Goal: Information Seeking & Learning: Learn about a topic

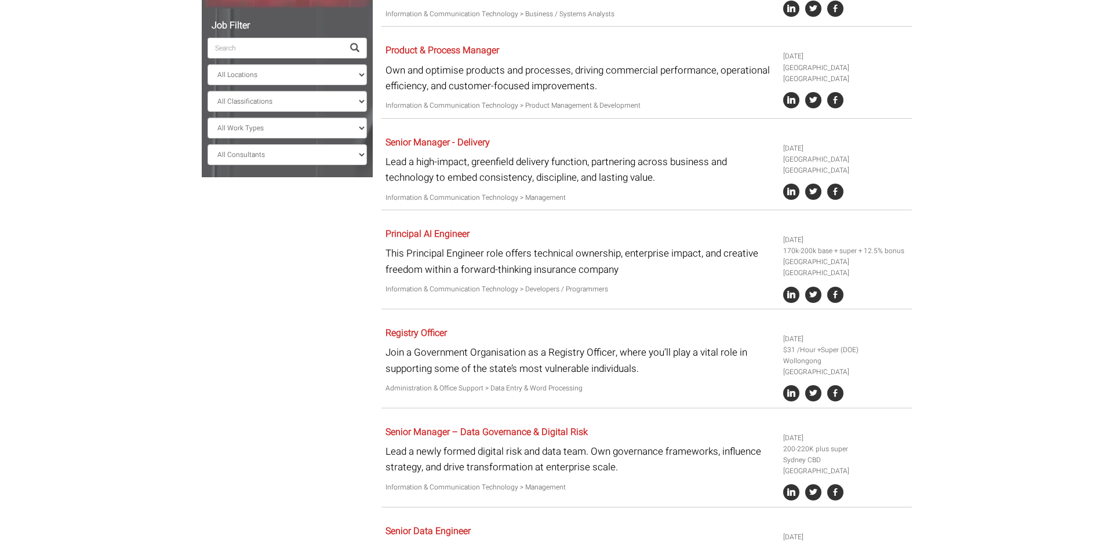
scroll to position [337, 0]
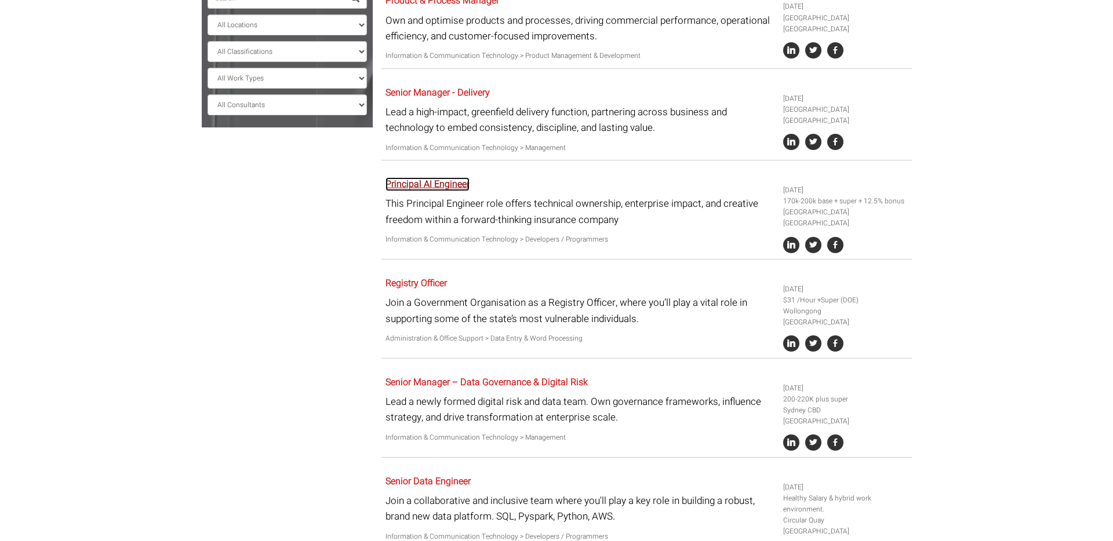
click at [463, 177] on link "Principal AI Engineer" at bounding box center [428, 184] width 84 height 14
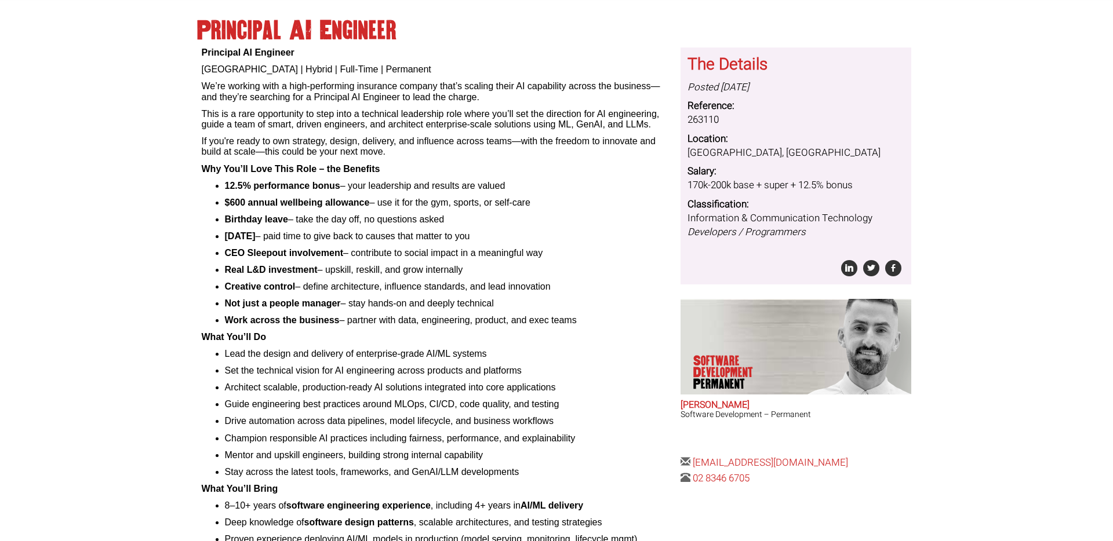
scroll to position [107, 0]
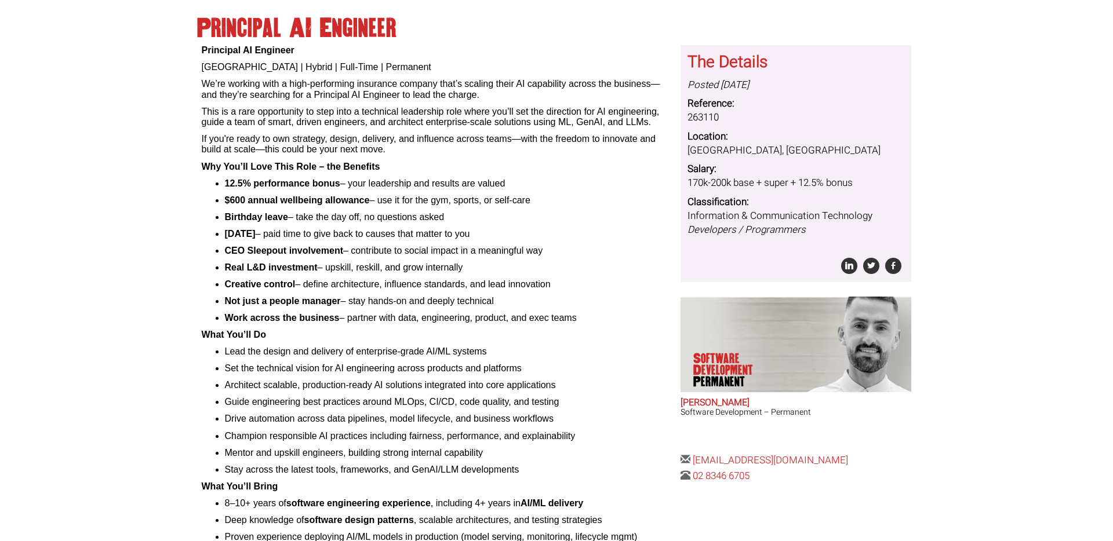
click at [540, 132] on div "Principal AI Engineer [GEOGRAPHIC_DATA] | Hybrid | Full-Time | Permanent We’re …" at bounding box center [437, 358] width 471 height 626
click at [572, 117] on p "This is a rare opportunity to step into a technical leadership role where you’l…" at bounding box center [437, 117] width 471 height 21
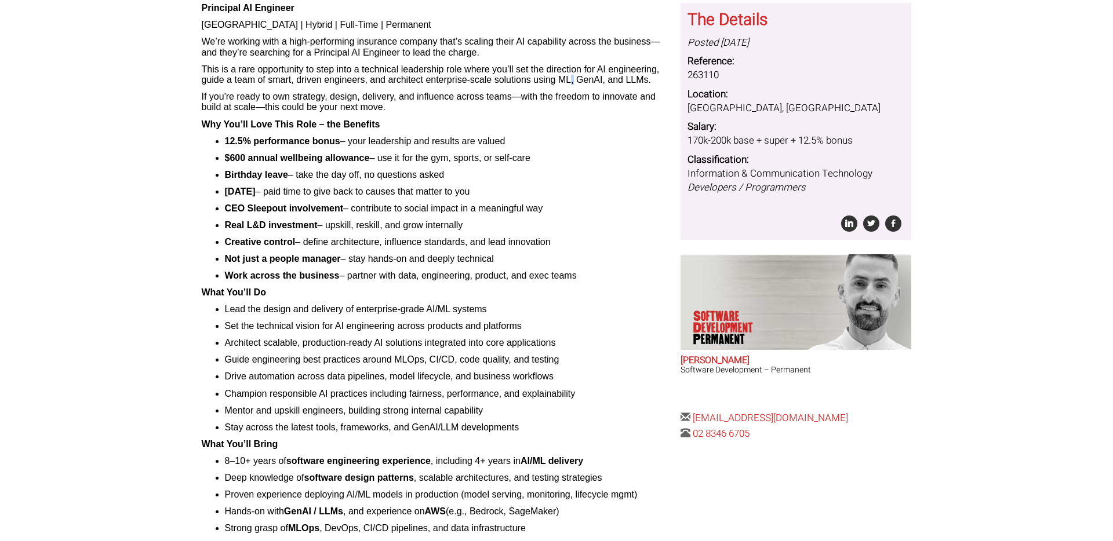
scroll to position [144, 0]
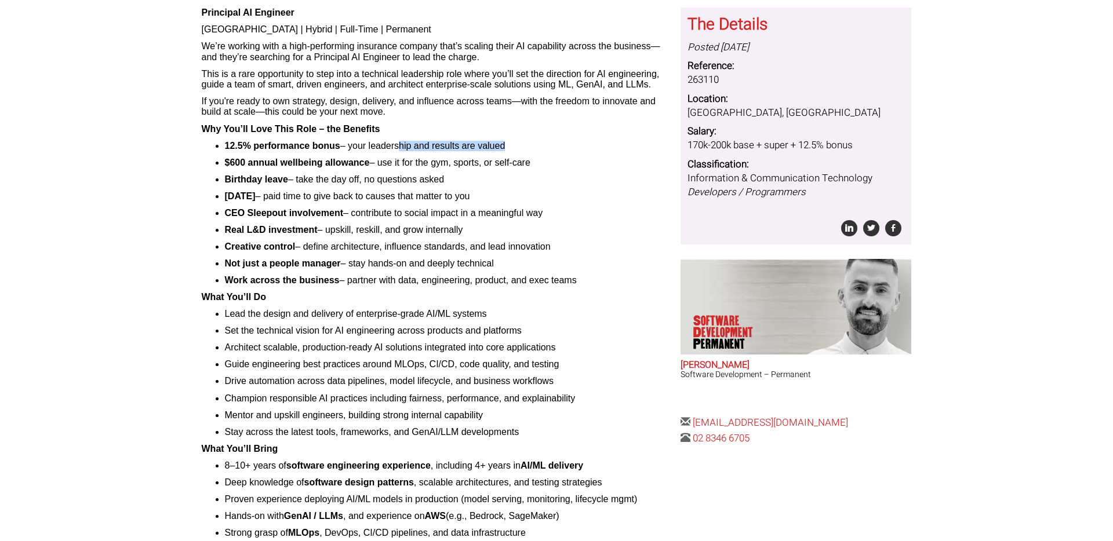
drag, startPoint x: 395, startPoint y: 150, endPoint x: 555, endPoint y: 153, distance: 160.0
click at [555, 153] on ul "12.5% performance bonus – your leadership and results are valued $600 annual we…" at bounding box center [437, 214] width 471 height 146
click at [532, 172] on ul "12.5% performance bonus – your leadership and results are valued $600 annual we…" at bounding box center [437, 214] width 471 height 146
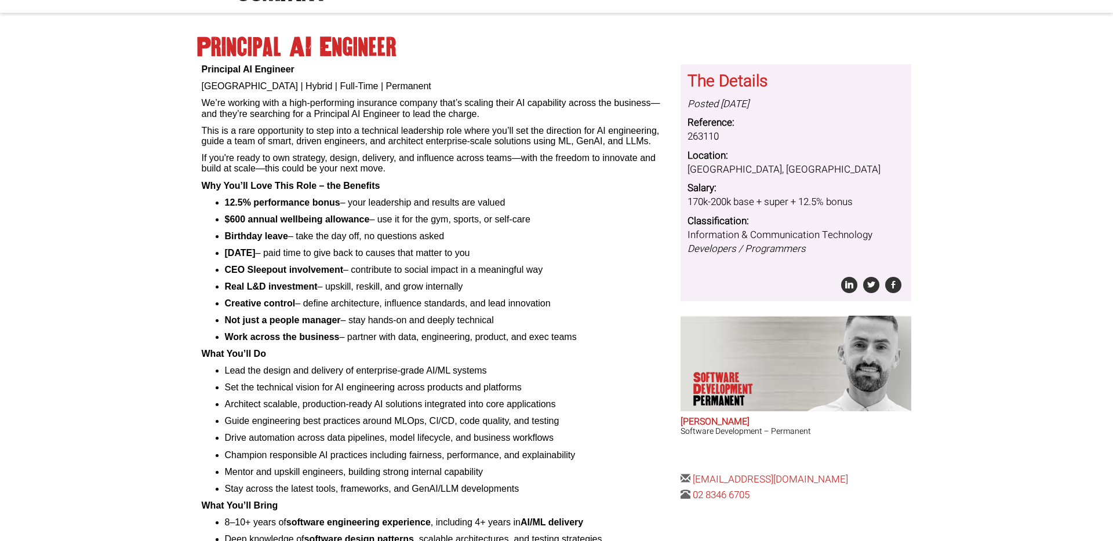
scroll to position [57, 0]
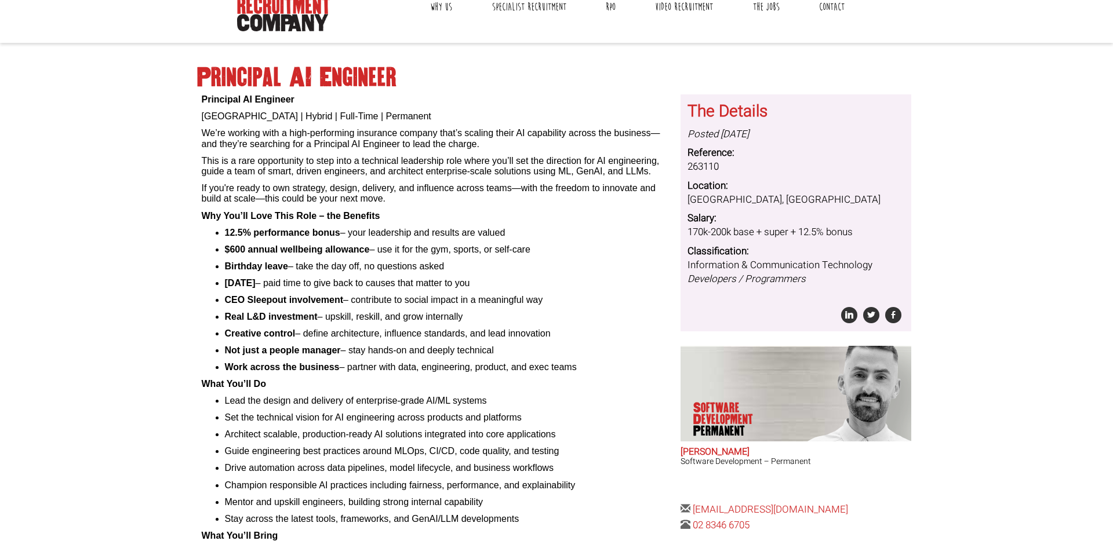
click at [499, 153] on div "Principal AI Engineer Sydney | Hybrid | Full-Time | Permanent We’re working wit…" at bounding box center [437, 407] width 471 height 626
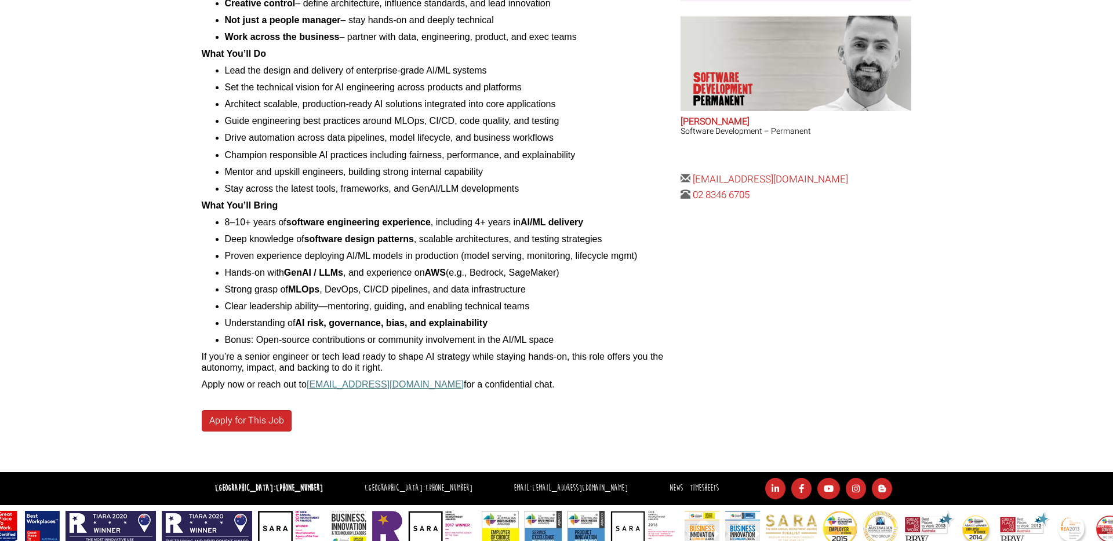
scroll to position [390, 0]
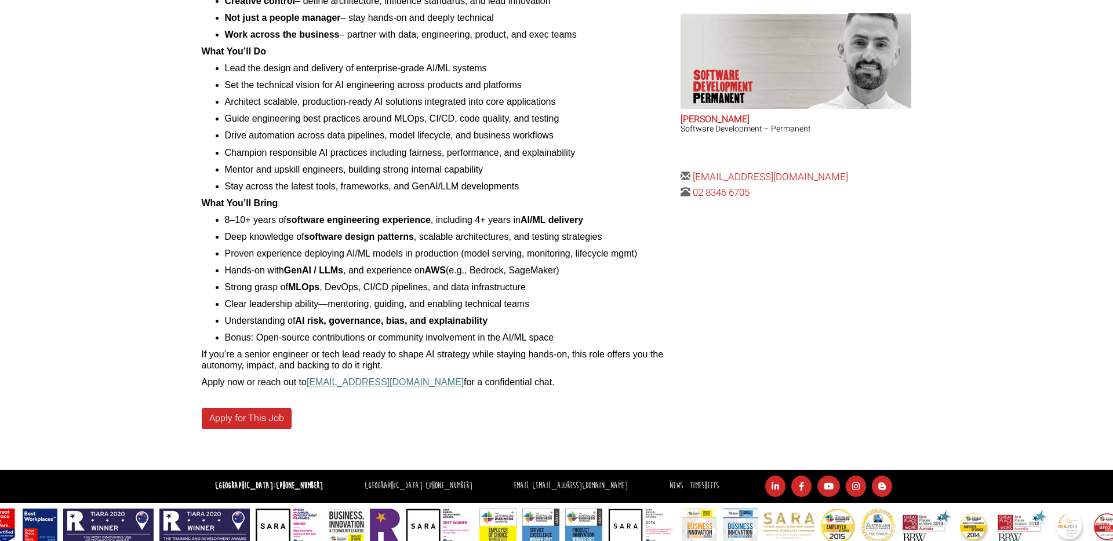
click at [597, 328] on ul "8–10+ years of software engineering experience , including 4+ years in AI/ML de…" at bounding box center [437, 279] width 471 height 129
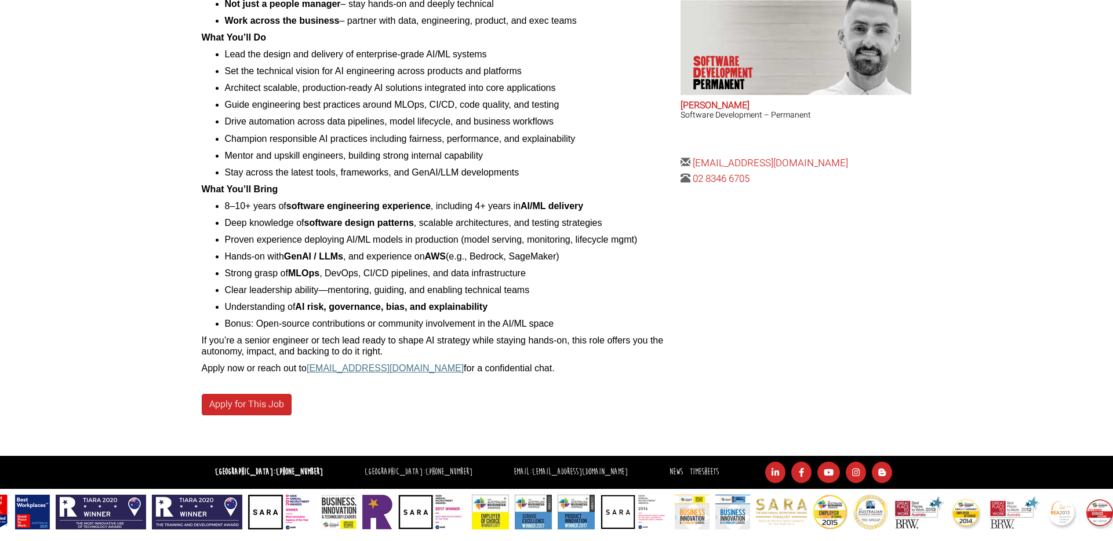
scroll to position [402, 0]
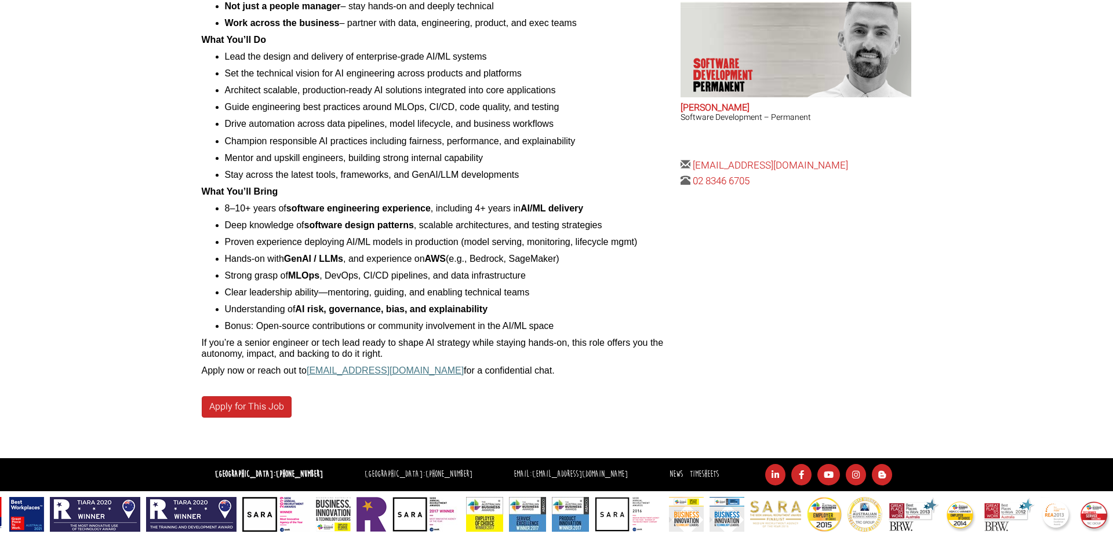
click at [446, 256] on b "AWS" at bounding box center [435, 259] width 21 height 10
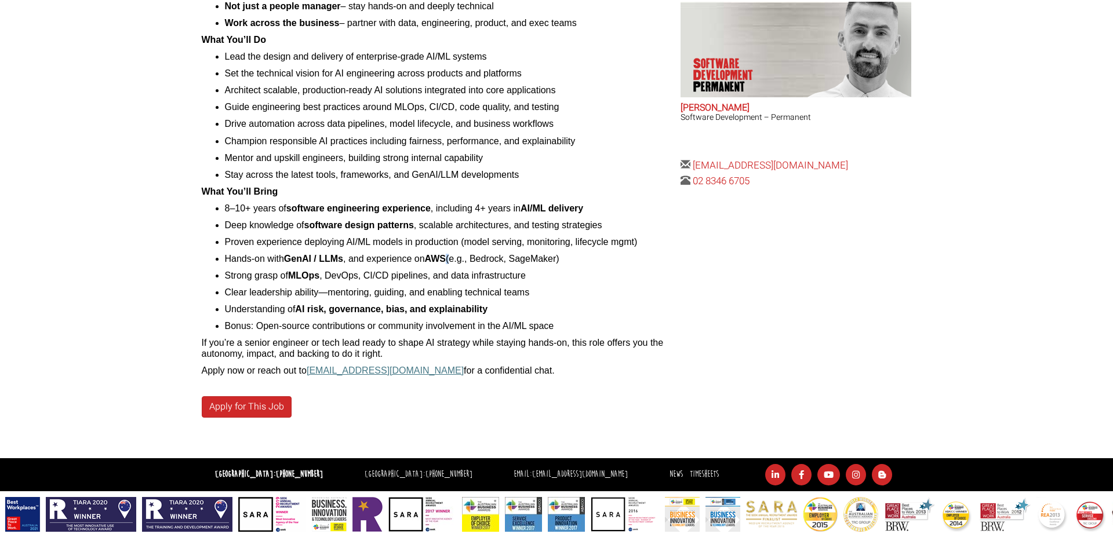
click at [581, 272] on li "Strong grasp of MLOps , DevOps, CI/CD pipelines, and data infrastructure" at bounding box center [449, 276] width 448 height 10
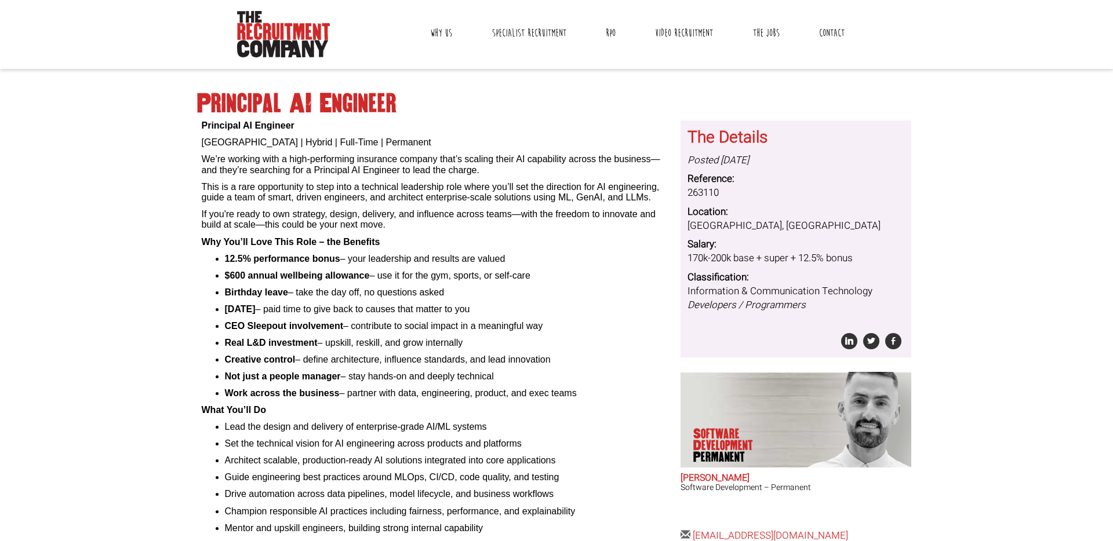
scroll to position [16, 0]
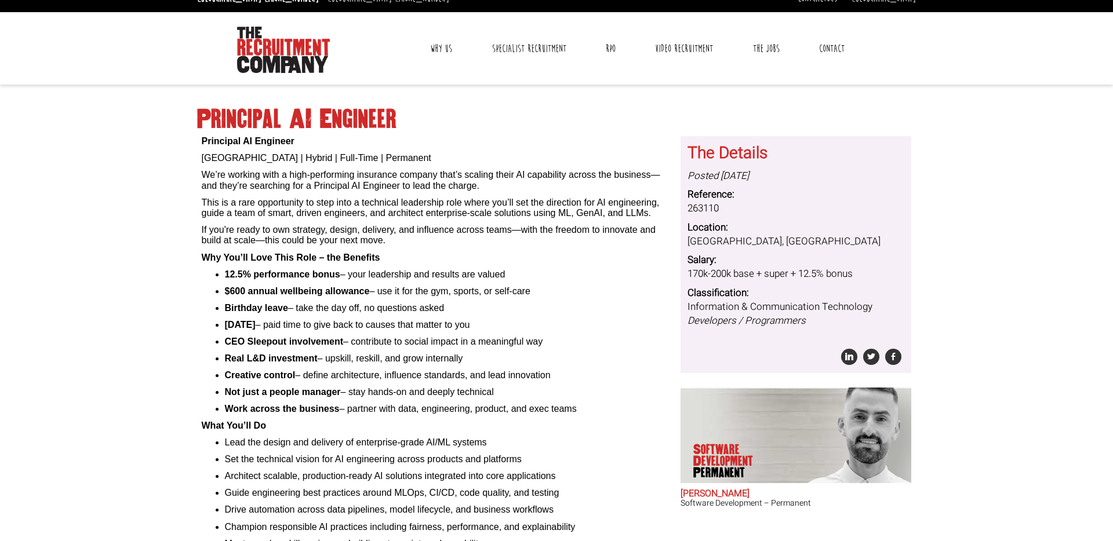
click at [596, 236] on p "If you're ready to own strategy, design, delivery, and influence across teams—w…" at bounding box center [437, 235] width 471 height 21
drag, startPoint x: 245, startPoint y: 260, endPoint x: 391, endPoint y: 278, distance: 146.6
click at [391, 278] on div "Principal AI Engineer Sydney | Hybrid | Full-Time | Permanent We’re working wit…" at bounding box center [437, 449] width 471 height 626
click at [463, 279] on li "12.5% performance bonus – your leadership and results are valued" at bounding box center [449, 275] width 448 height 10
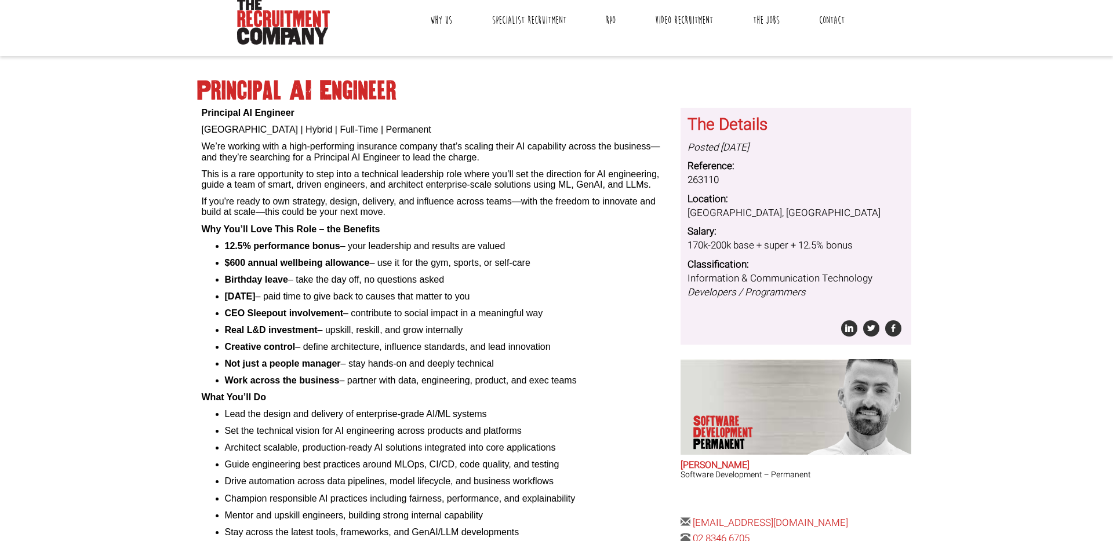
scroll to position [47, 0]
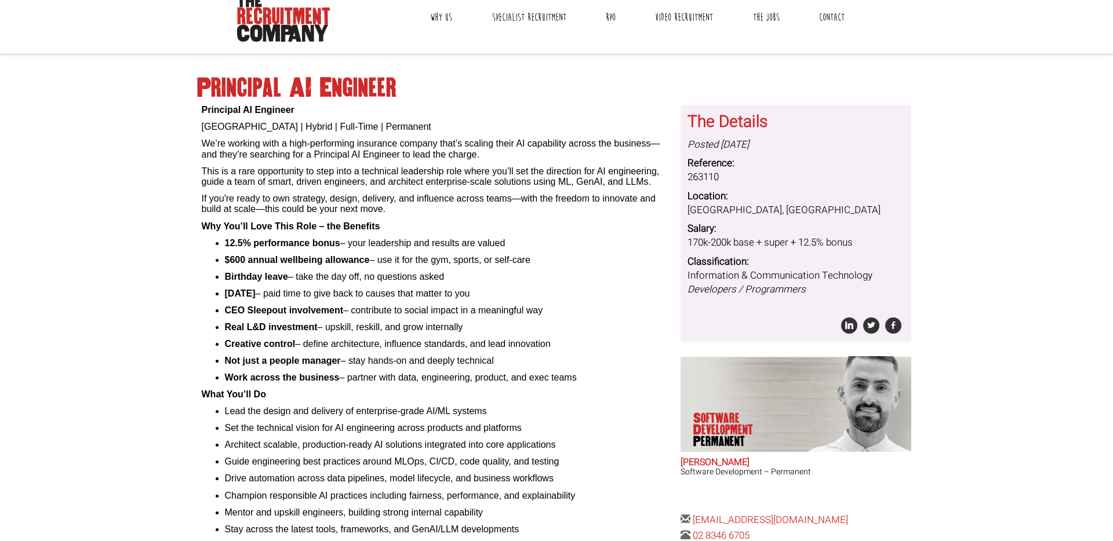
drag, startPoint x: 394, startPoint y: 259, endPoint x: 539, endPoint y: 267, distance: 145.7
click at [540, 265] on li "$600 annual wellbeing allowance – use it for the gym, sports, or self-care" at bounding box center [449, 260] width 448 height 10
click at [535, 277] on li "Birthday leave – take the day off, no questions asked" at bounding box center [449, 277] width 448 height 10
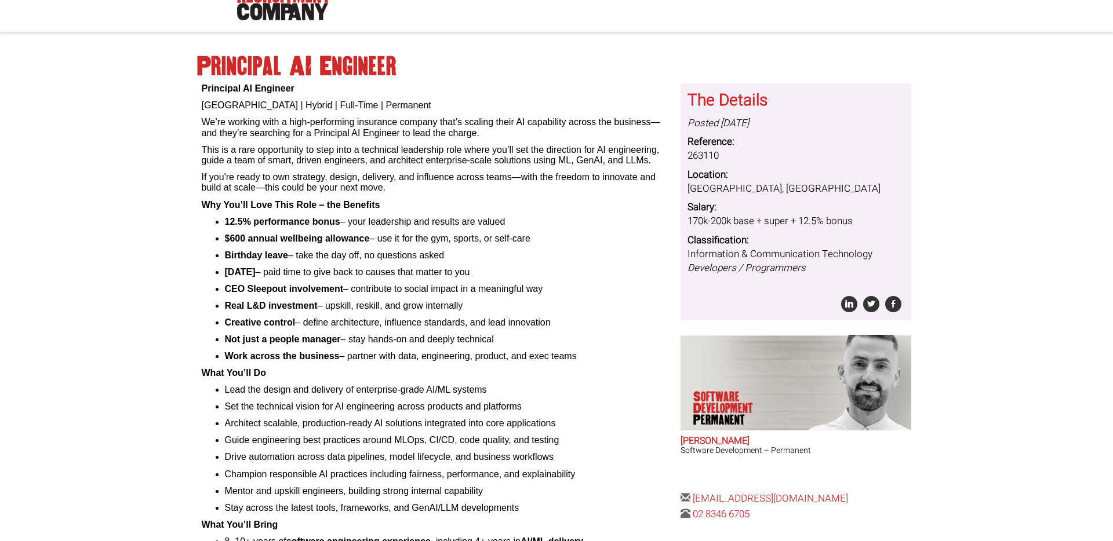
scroll to position [78, 0]
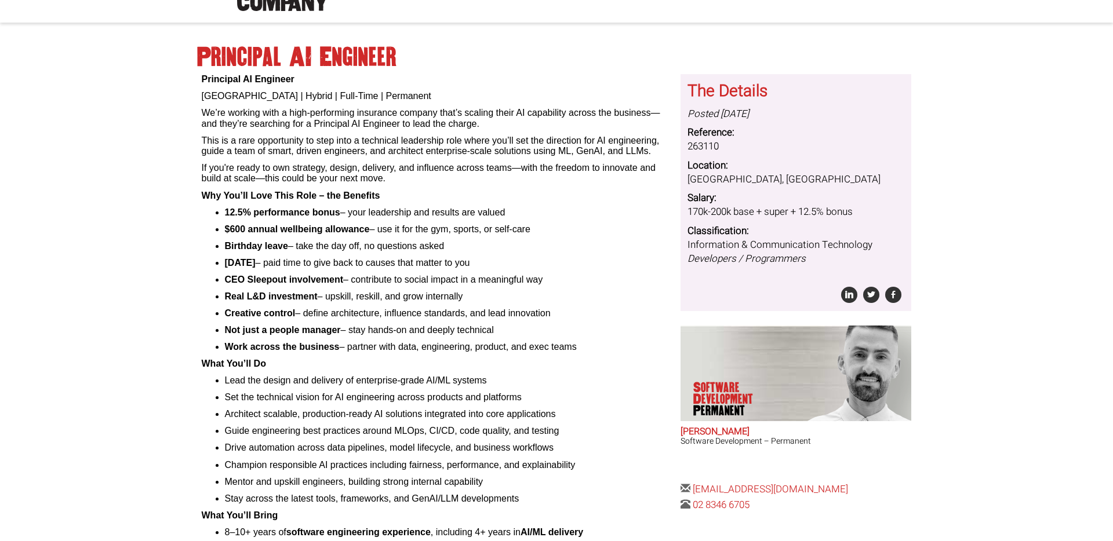
drag, startPoint x: 327, startPoint y: 246, endPoint x: 451, endPoint y: 248, distance: 124.1
click at [451, 248] on li "Birthday leave – take the day off, no questions asked" at bounding box center [449, 246] width 448 height 10
click at [466, 254] on ul "12.5% performance bonus – your leadership and results are valued $600 annual we…" at bounding box center [437, 281] width 471 height 146
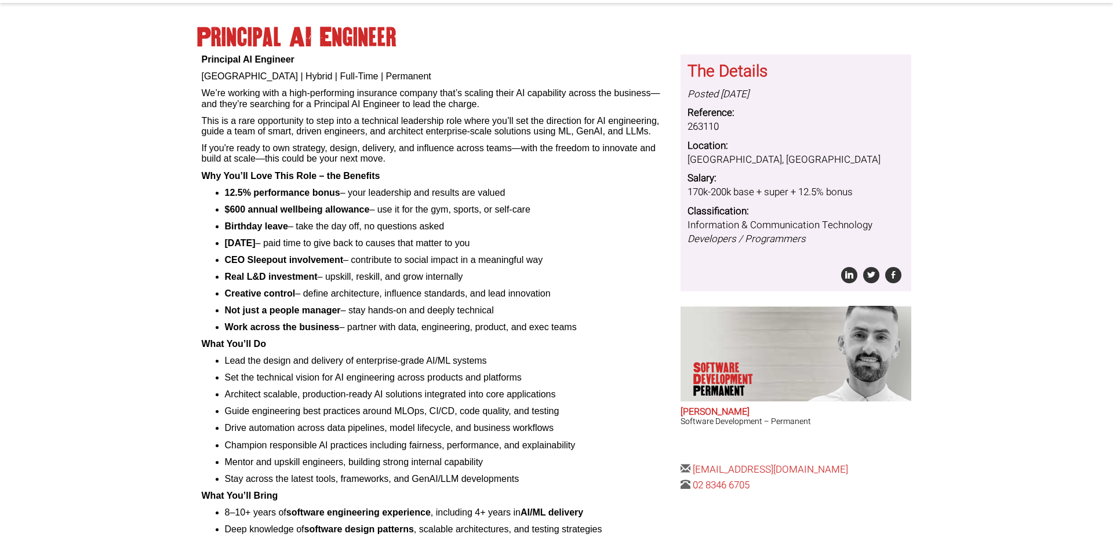
scroll to position [98, 0]
drag, startPoint x: 315, startPoint y: 240, endPoint x: 438, endPoint y: 238, distance: 122.9
click at [438, 238] on li "Volunteer day – paid time to give back to causes that matter to you" at bounding box center [449, 243] width 448 height 10
click at [451, 239] on li "Volunteer day – paid time to give back to causes that matter to you" at bounding box center [449, 243] width 448 height 10
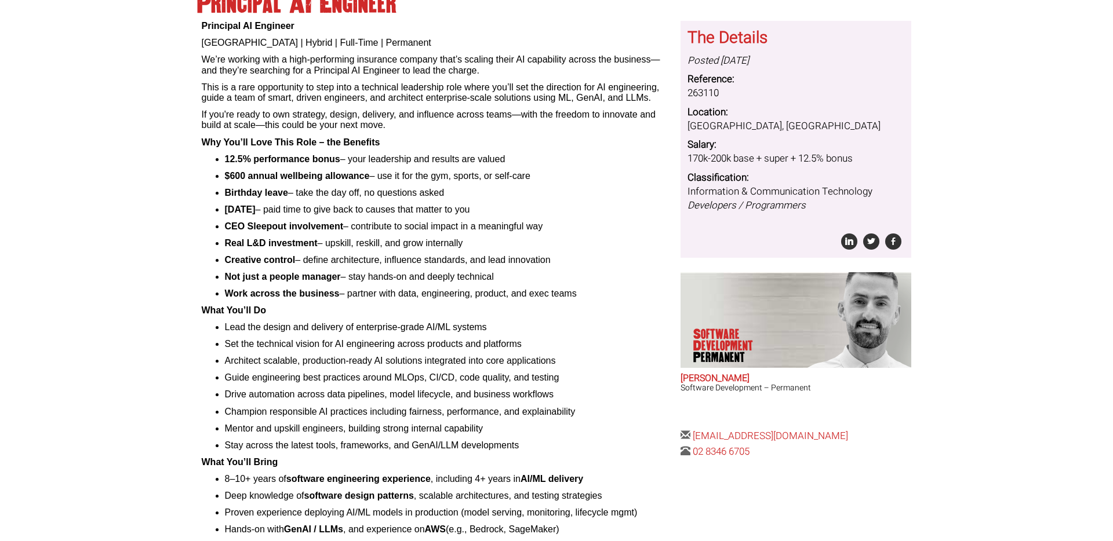
scroll to position [132, 0]
drag, startPoint x: 366, startPoint y: 227, endPoint x: 467, endPoint y: 231, distance: 101.5
click at [376, 228] on li "CEO Sleepout involvement – contribute to social impact in a meaningful way" at bounding box center [449, 226] width 448 height 10
click at [507, 228] on li "CEO Sleepout involvement – contribute to social impact in a meaningful way" at bounding box center [449, 226] width 448 height 10
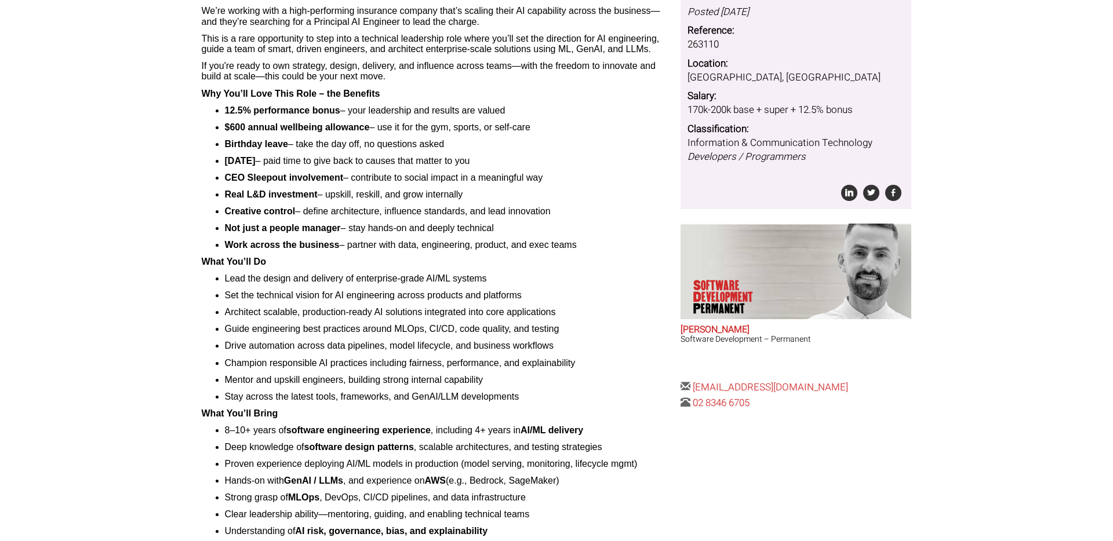
scroll to position [202, 0]
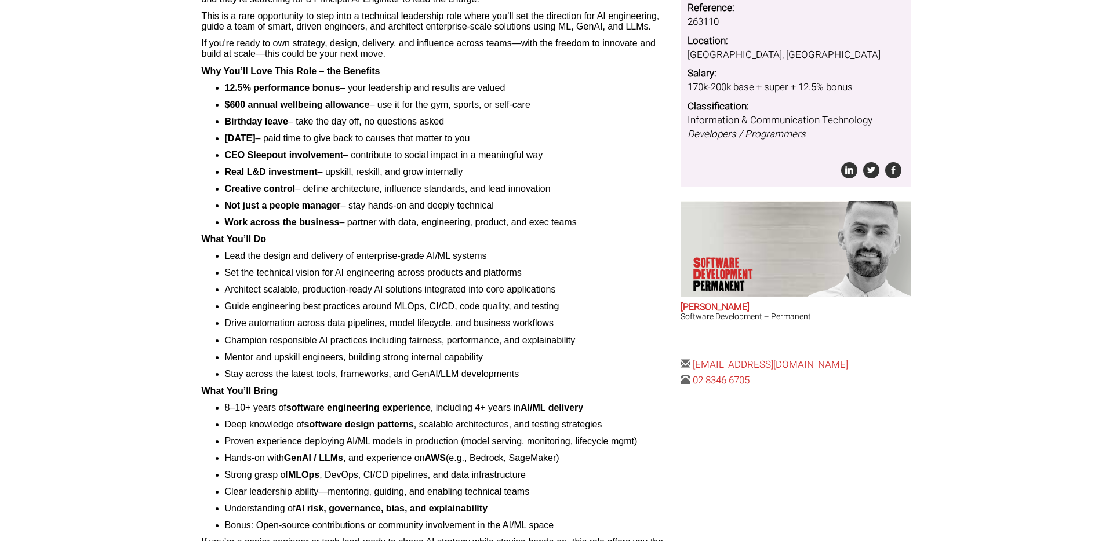
drag, startPoint x: 336, startPoint y: 172, endPoint x: 497, endPoint y: 170, distance: 161.2
click at [497, 170] on li "Real L&D investment – upskill, reskill, and grow internally" at bounding box center [449, 172] width 448 height 10
click at [479, 192] on li "Creative control – define architecture, influence standards, and lead innovation" at bounding box center [449, 189] width 448 height 10
drag, startPoint x: 323, startPoint y: 188, endPoint x: 453, endPoint y: 188, distance: 129.9
click at [453, 188] on li "Creative control – define architecture, influence standards, and lead innovation" at bounding box center [449, 189] width 448 height 10
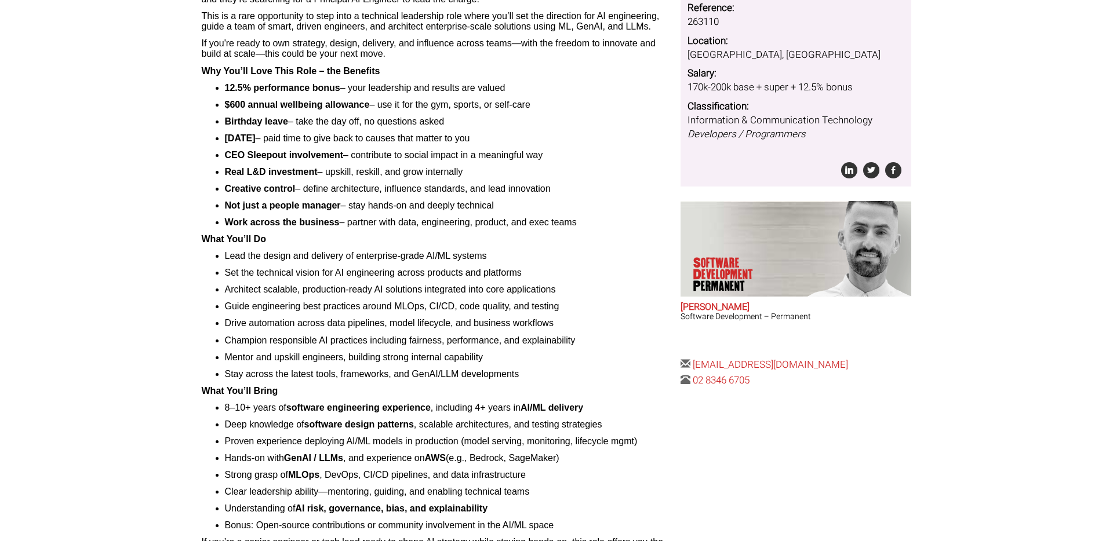
click at [466, 198] on ul "12.5% performance bonus – your leadership and results are valued $600 annual we…" at bounding box center [437, 156] width 471 height 146
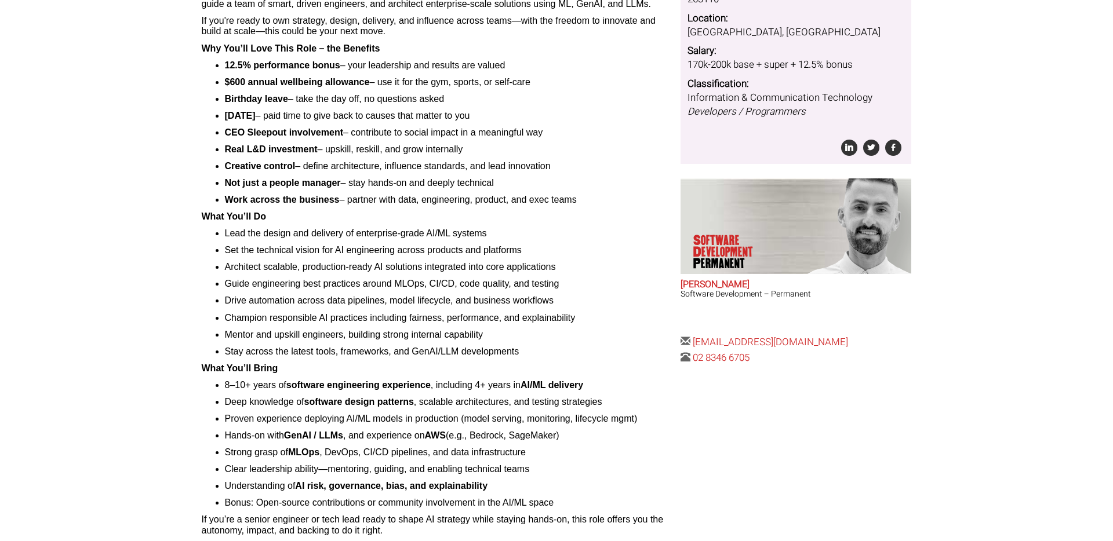
scroll to position [226, 0]
drag, startPoint x: 376, startPoint y: 181, endPoint x: 486, endPoint y: 180, distance: 110.7
click at [486, 180] on li "Not just a people manager – stay hands-on and deeply technical" at bounding box center [449, 182] width 448 height 10
click at [483, 199] on li "Work across the business – partner with data, engineering, product, and exec te…" at bounding box center [449, 199] width 448 height 10
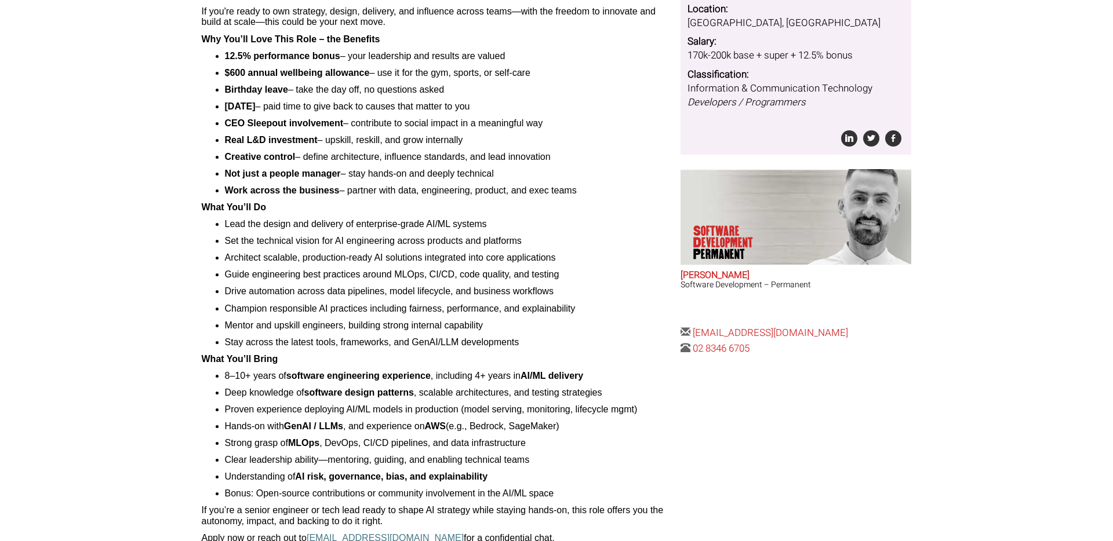
scroll to position [238, 0]
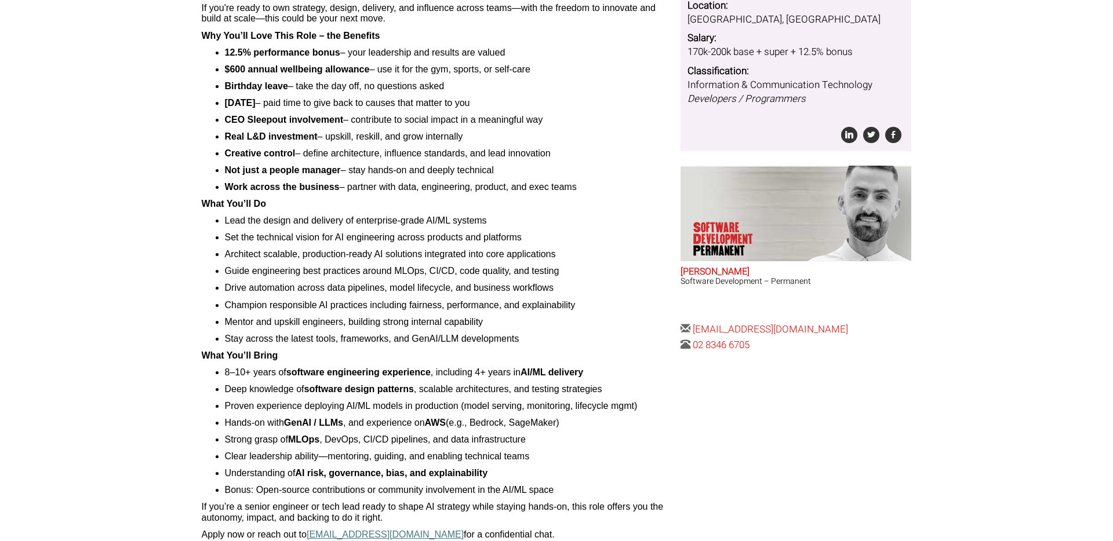
drag, startPoint x: 396, startPoint y: 182, endPoint x: 543, endPoint y: 188, distance: 146.8
click at [543, 188] on li "Work across the business – partner with data, engineering, product, and exec te…" at bounding box center [449, 187] width 448 height 10
click at [541, 204] on p "What You’ll Do" at bounding box center [437, 204] width 471 height 10
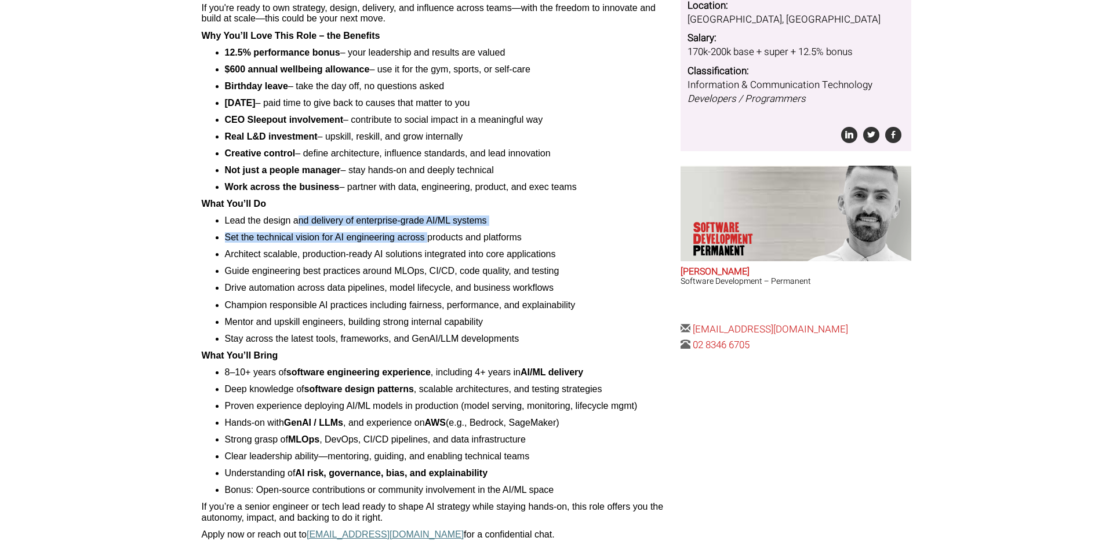
drag, startPoint x: 297, startPoint y: 221, endPoint x: 422, endPoint y: 252, distance: 128.2
click at [428, 233] on ul "Lead the design and delivery of enterprise-grade AI/ML systems Set the technica…" at bounding box center [437, 280] width 471 height 129
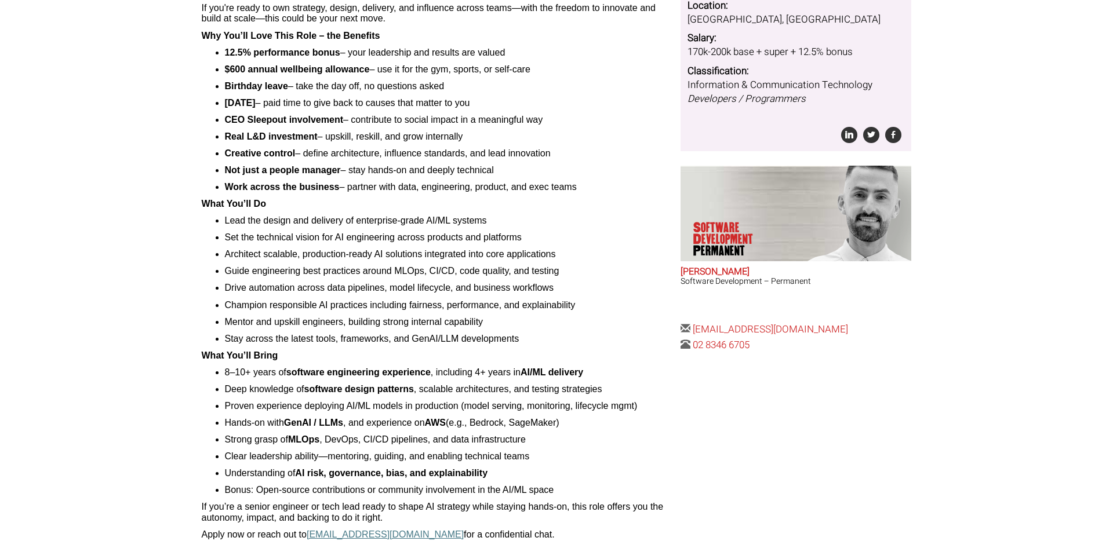
click at [422, 253] on li "Architect scalable, production-ready AI solutions integrated into core applicat…" at bounding box center [449, 254] width 448 height 10
drag, startPoint x: 285, startPoint y: 237, endPoint x: 502, endPoint y: 245, distance: 217.6
click at [502, 245] on ul "Lead the design and delivery of enterprise-grade AI/ML systems Set the technica…" at bounding box center [437, 280] width 471 height 129
click at [501, 250] on li "Architect scalable, production-ready AI solutions integrated into core applicat…" at bounding box center [449, 254] width 448 height 10
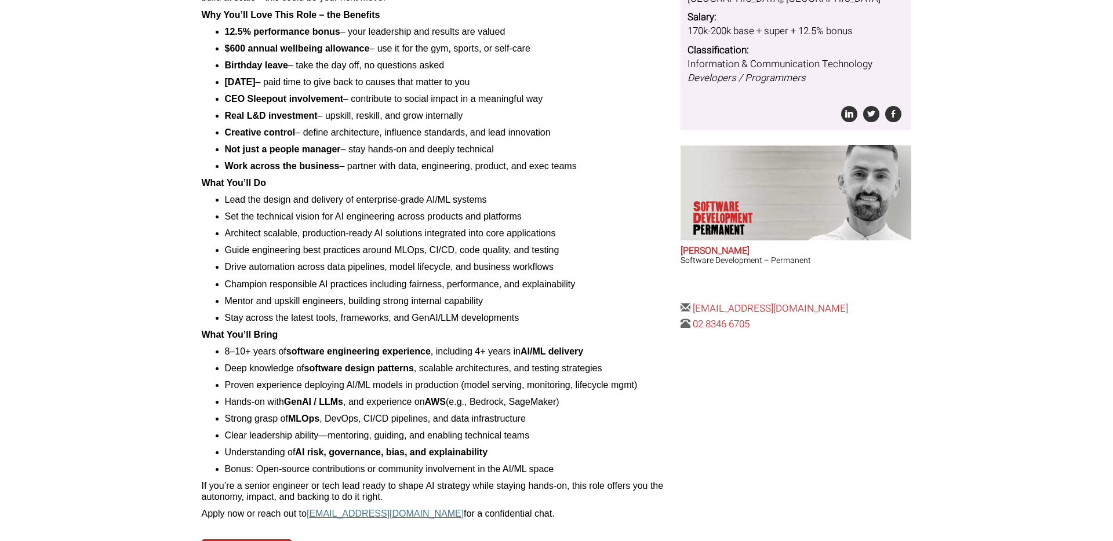
scroll to position [294, 0]
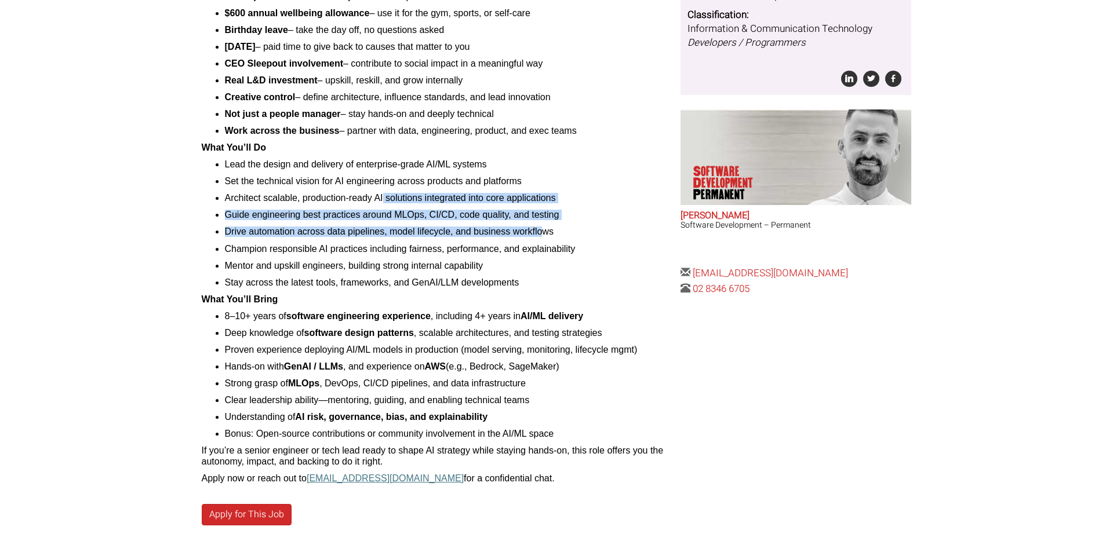
drag, startPoint x: 383, startPoint y: 199, endPoint x: 543, endPoint y: 238, distance: 165.2
click at [540, 235] on ul "Lead the design and delivery of enterprise-grade AI/ML systems Set the technica…" at bounding box center [437, 223] width 471 height 129
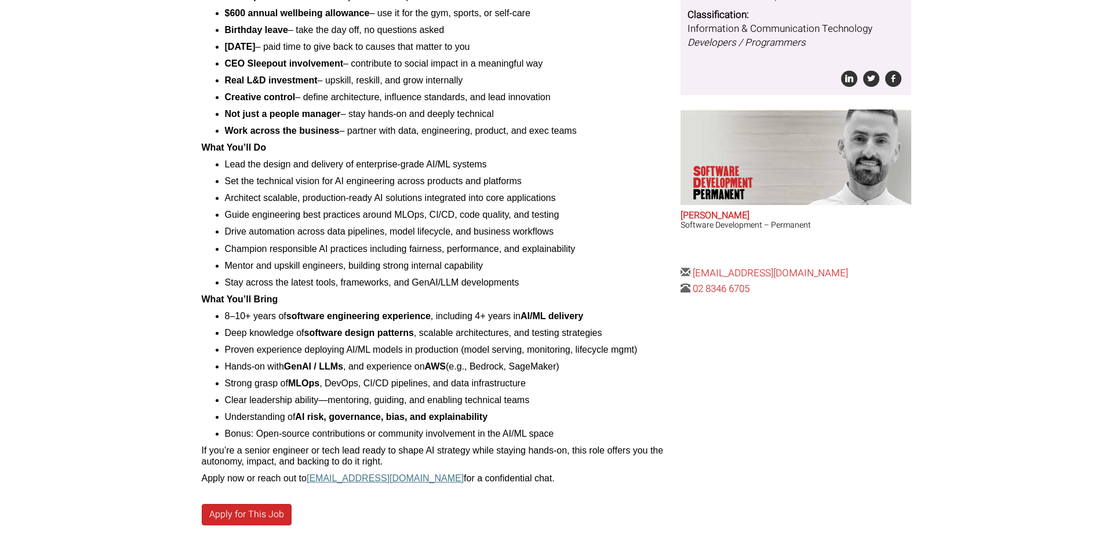
click at [559, 250] on li "Champion responsible AI practices including fairness, performance, and explaina…" at bounding box center [449, 249] width 448 height 10
